Goal: Task Accomplishment & Management: Use online tool/utility

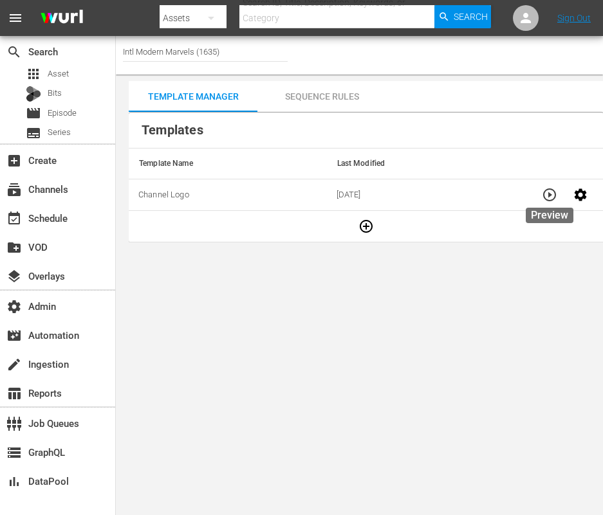
click at [550, 192] on icon "button" at bounding box center [549, 194] width 15 height 15
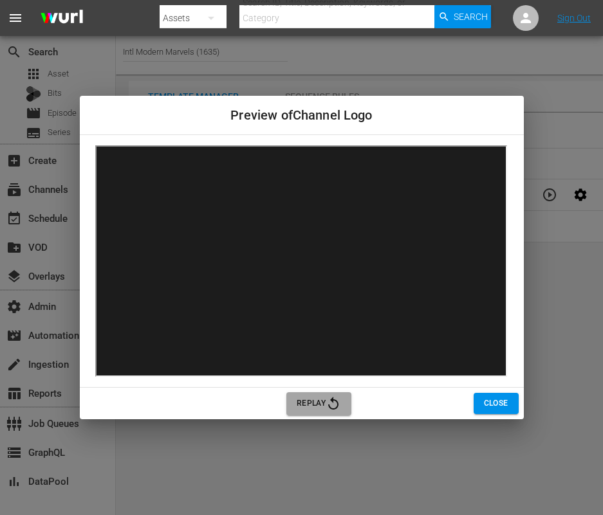
click at [308, 401] on span "Replay" at bounding box center [319, 403] width 44 height 15
click at [317, 412] on button "Replay" at bounding box center [318, 404] width 65 height 23
click at [488, 411] on button "Close" at bounding box center [496, 403] width 45 height 21
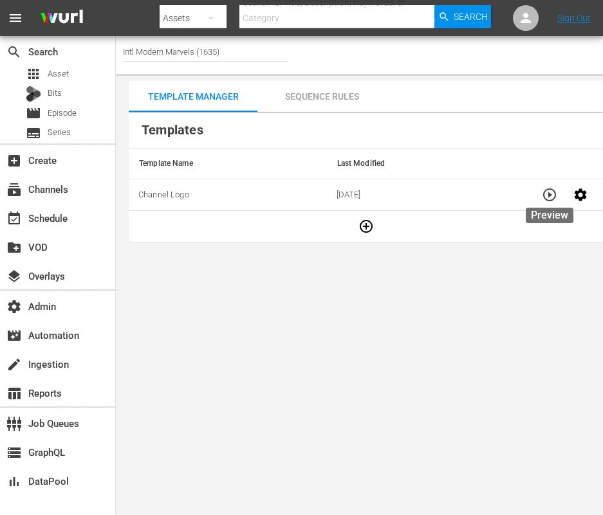
click at [550, 193] on icon "button" at bounding box center [549, 194] width 15 height 15
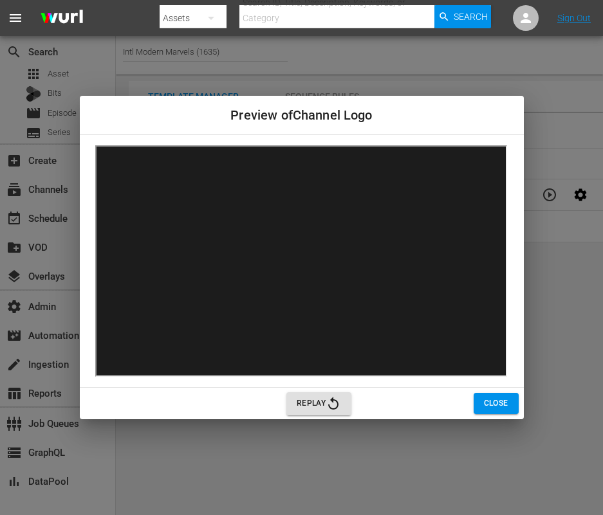
click at [311, 401] on span "Replay" at bounding box center [319, 403] width 44 height 15
click at [496, 402] on span "Close" at bounding box center [496, 404] width 24 height 14
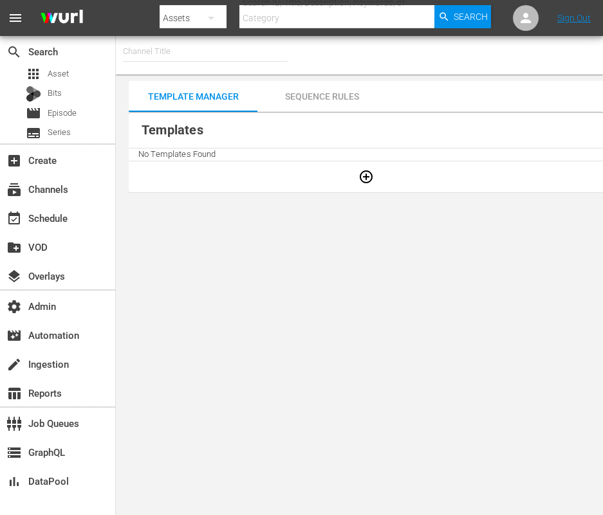
type input "Intl Modern Marvels (1635)"
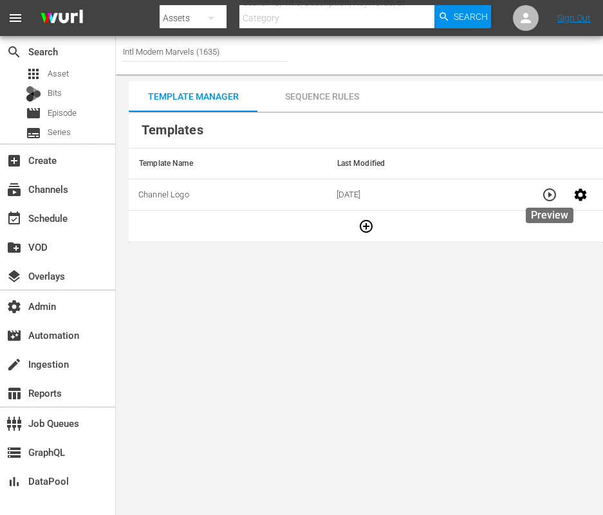
click at [550, 193] on icon "button" at bounding box center [549, 194] width 15 height 15
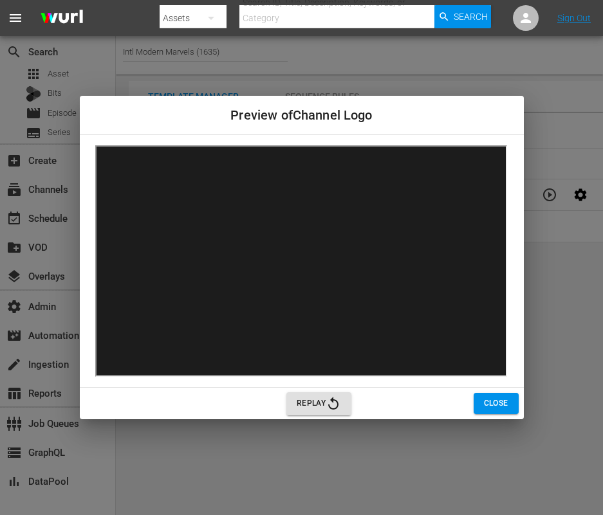
click at [496, 409] on span "Close" at bounding box center [496, 404] width 24 height 14
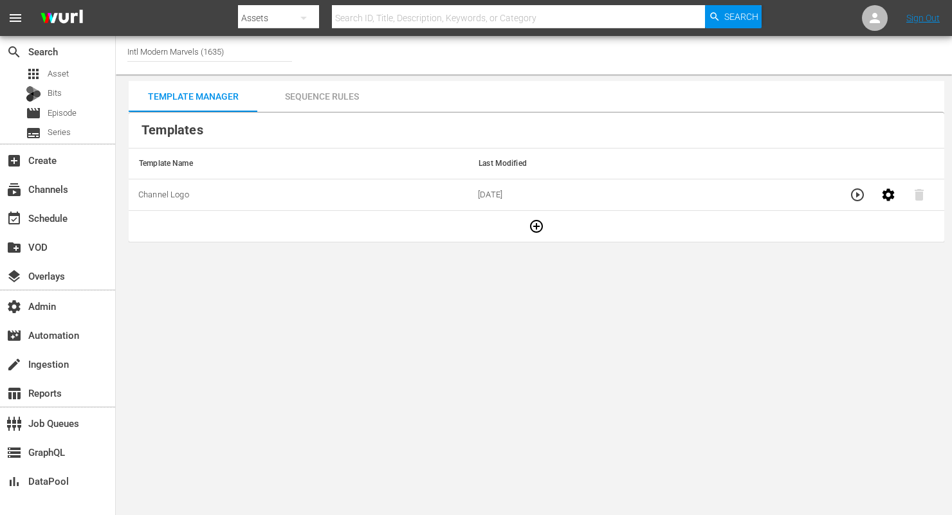
click at [324, 93] on div "Sequence Rules" at bounding box center [321, 96] width 129 height 31
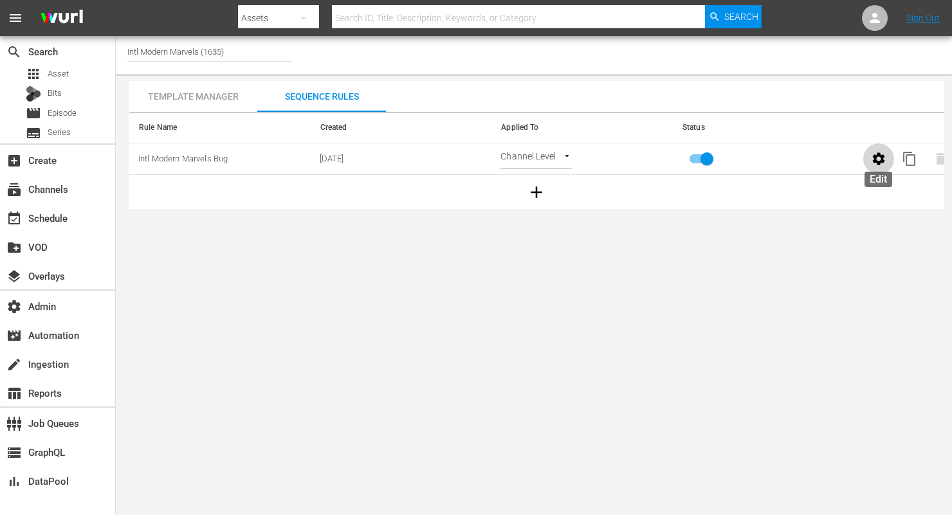
click at [602, 157] on icon "button" at bounding box center [879, 159] width 12 height 12
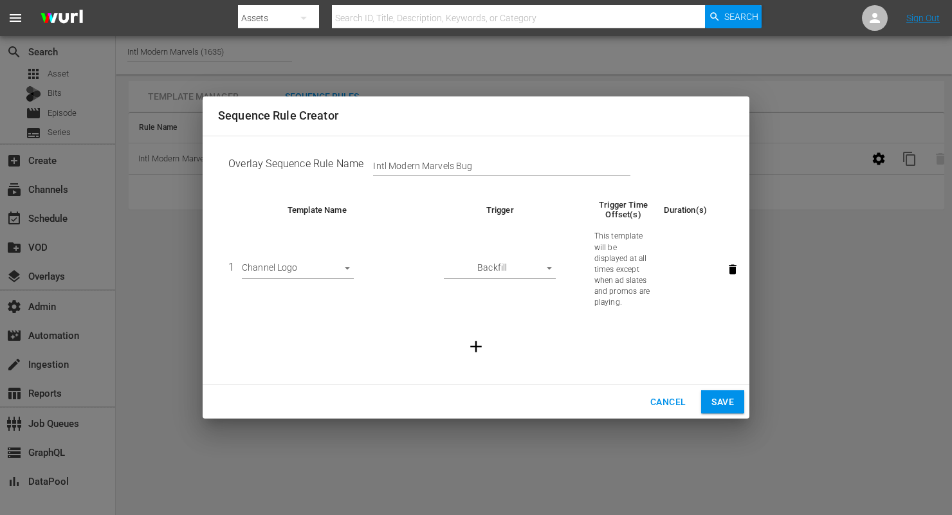
click at [602, 405] on span "Cancel" at bounding box center [668, 402] width 35 height 16
